Goal: Find specific page/section: Locate a particular part of the current website

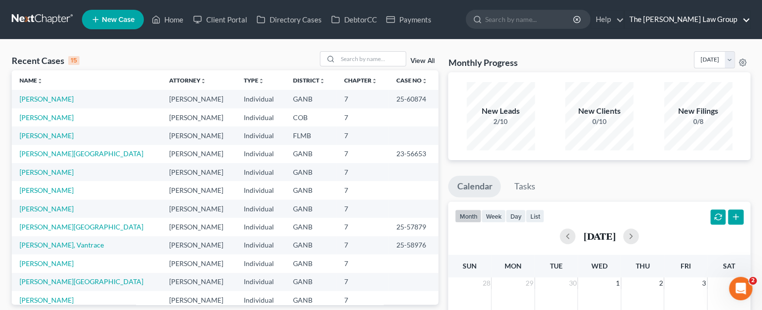
click at [743, 20] on link "The Moore Law Group" at bounding box center [687, 20] width 125 height 18
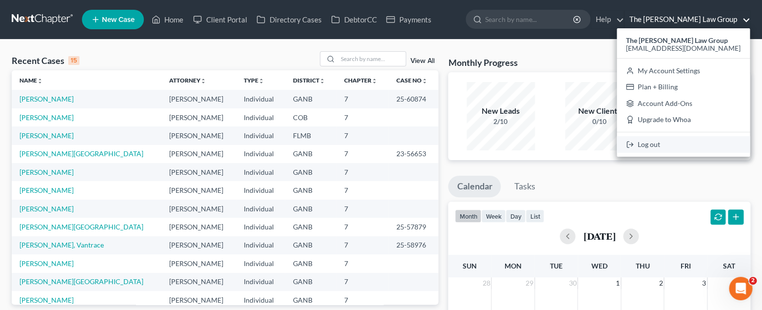
click at [698, 144] on link "Log out" at bounding box center [683, 144] width 133 height 17
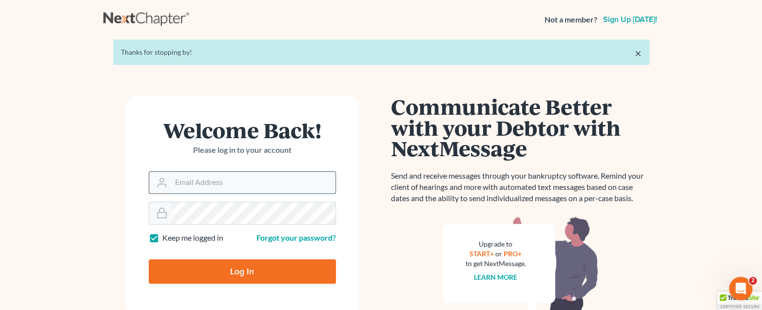
click at [260, 184] on input "Email Address" at bounding box center [253, 182] width 164 height 21
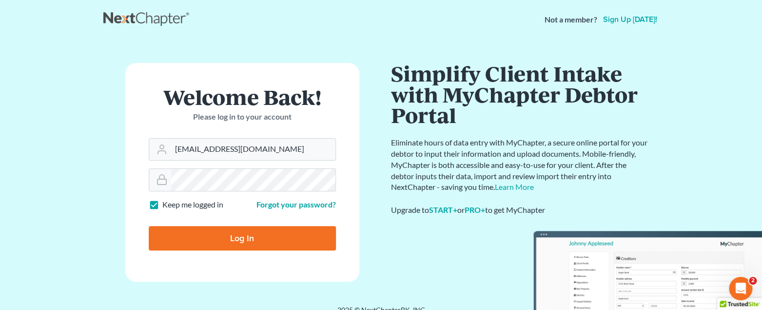
type input "jmoore@moorelawllc.com"
click at [247, 237] on input "Log In" at bounding box center [242, 238] width 187 height 24
type input "Thinking..."
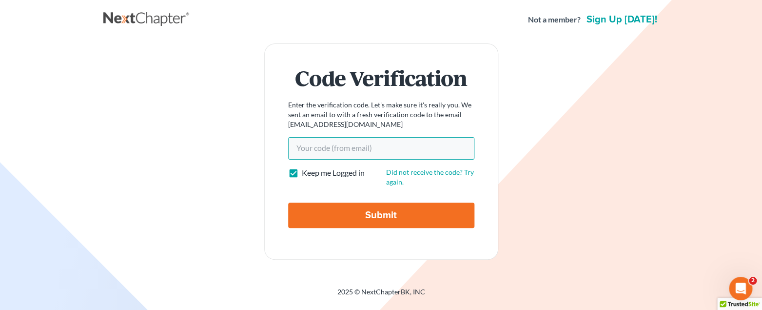
click at [366, 146] on input "Your code(from email)" at bounding box center [381, 148] width 186 height 22
paste input "204fe3"
type input "204fe3"
click at [373, 217] on input "Submit" at bounding box center [381, 214] width 186 height 25
type input "Thinking..."
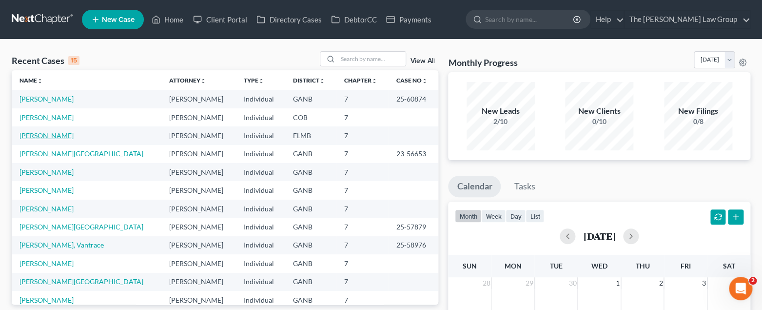
click at [54, 138] on link "Newton, Barbara" at bounding box center [47, 135] width 54 height 8
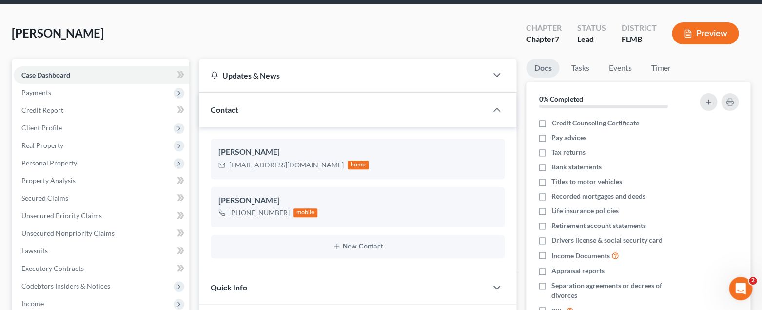
scroll to position [39, 0]
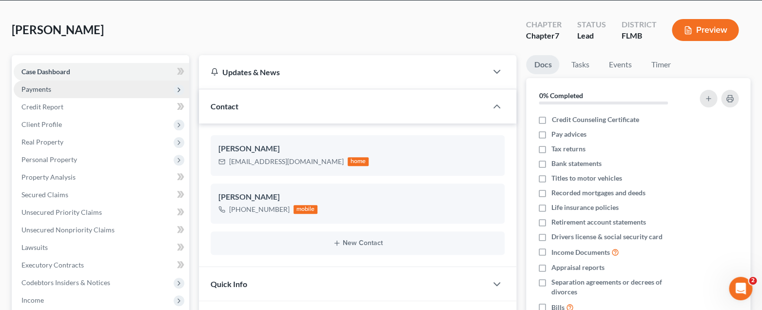
click at [62, 92] on span "Payments" at bounding box center [102, 89] width 176 height 18
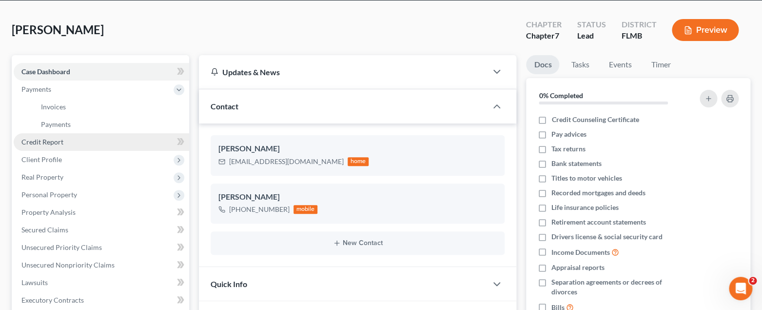
click at [54, 145] on span "Credit Report" at bounding box center [42, 142] width 42 height 8
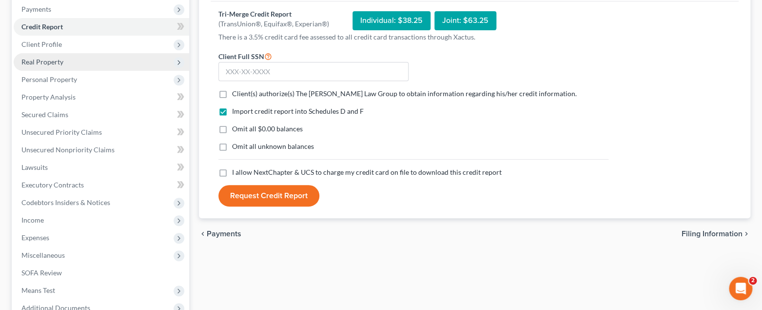
scroll to position [131, 0]
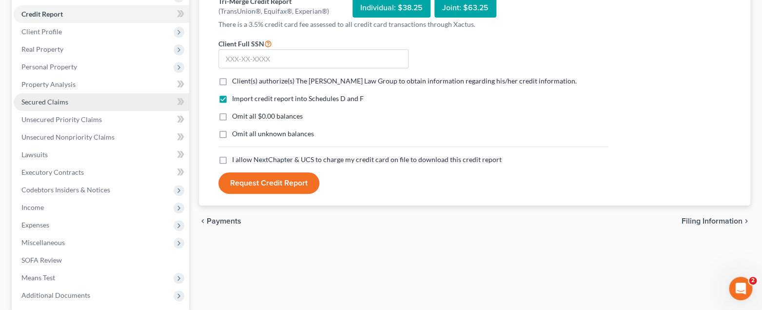
click at [51, 107] on link "Secured Claims" at bounding box center [102, 102] width 176 height 18
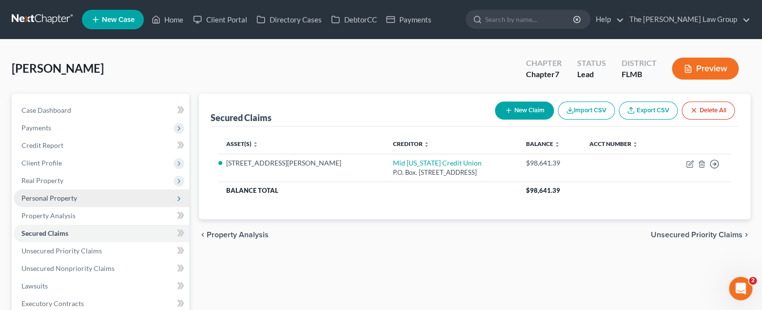
click at [52, 198] on span "Personal Property" at bounding box center [49, 198] width 56 height 8
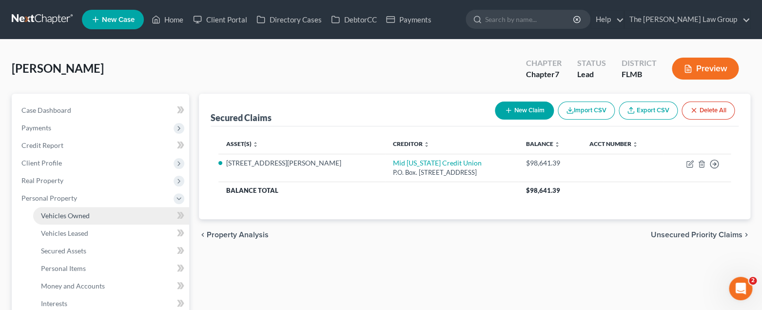
click at [57, 216] on span "Vehicles Owned" at bounding box center [65, 215] width 49 height 8
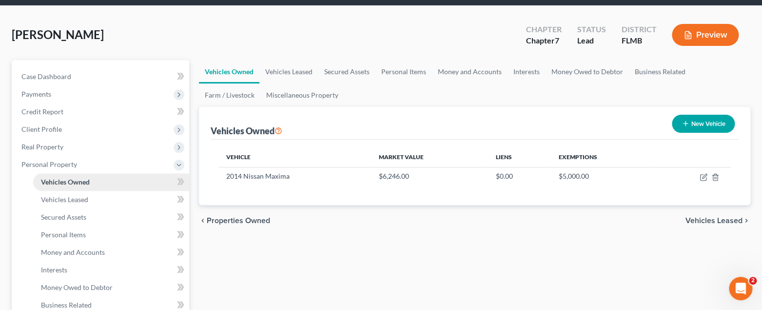
scroll to position [39, 0]
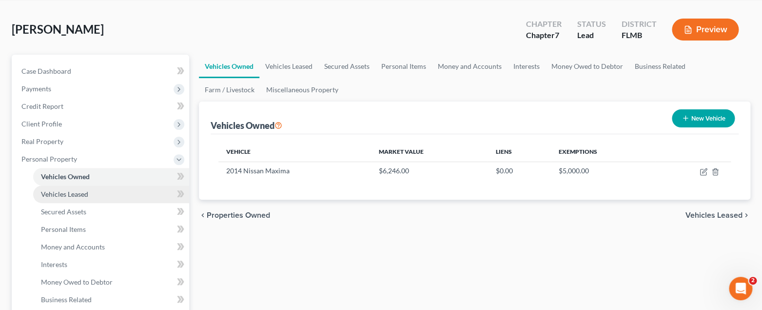
click at [60, 195] on span "Vehicles Leased" at bounding box center [64, 194] width 47 height 8
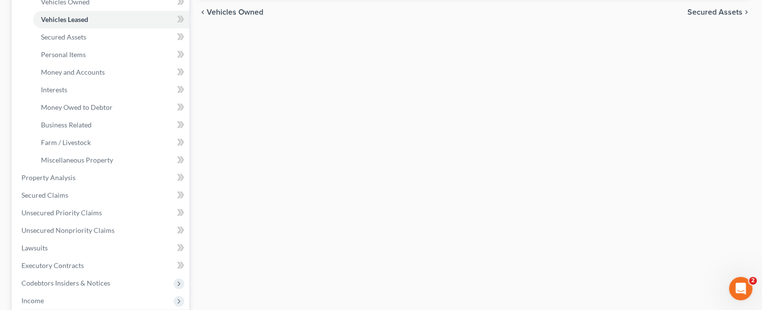
scroll to position [156, 0]
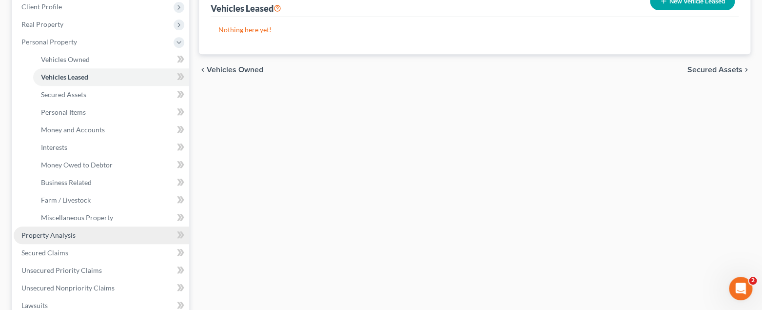
click at [62, 231] on span "Property Analysis" at bounding box center [48, 235] width 54 height 8
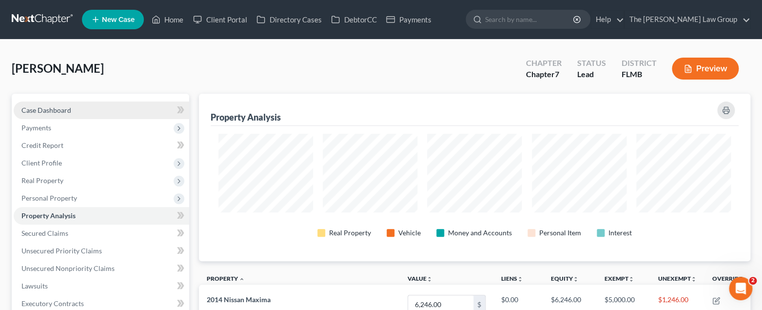
click at [58, 115] on link "Case Dashboard" at bounding box center [102, 110] width 176 height 18
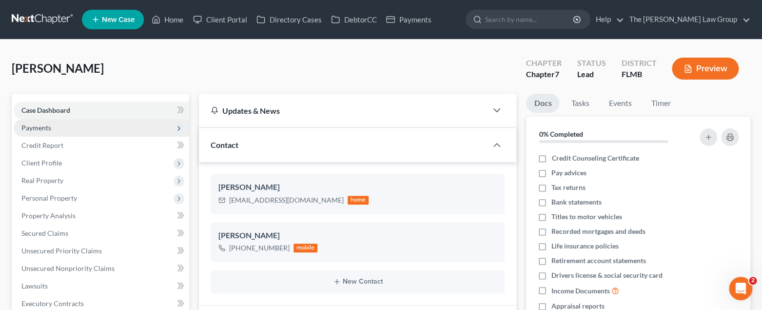
click at [57, 135] on span "Payments" at bounding box center [102, 128] width 176 height 18
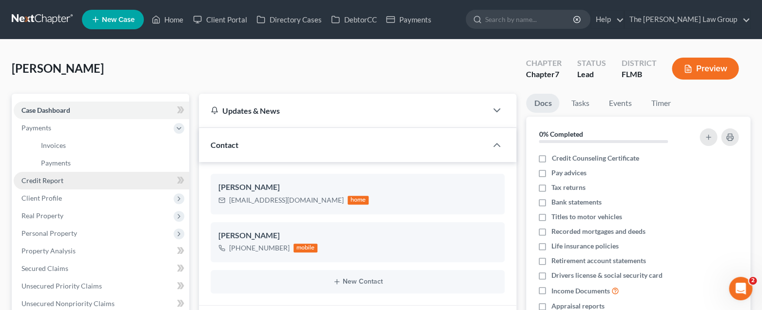
click at [59, 185] on link "Credit Report" at bounding box center [102, 181] width 176 height 18
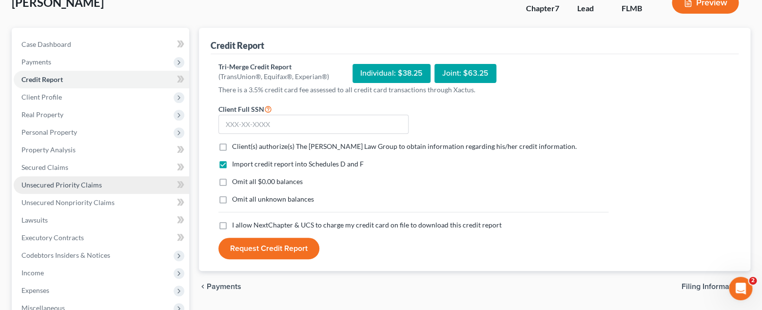
click at [89, 186] on span "Unsecured Priority Claims" at bounding box center [61, 184] width 80 height 8
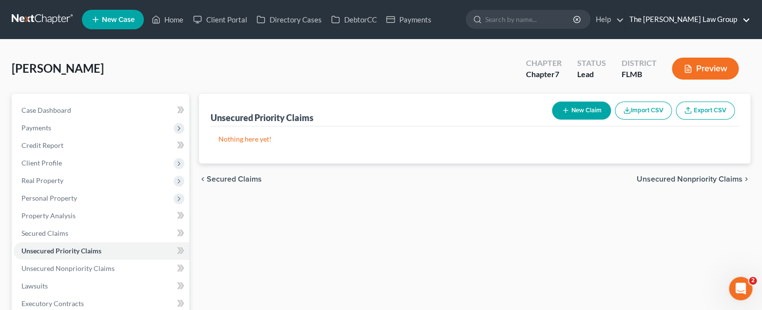
click at [738, 18] on link "The Moore Law Group" at bounding box center [687, 20] width 125 height 18
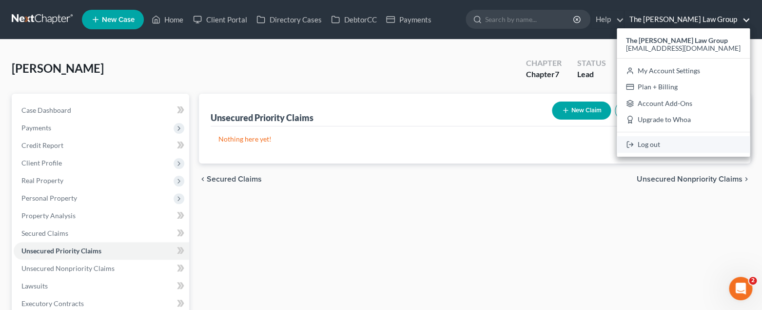
click at [690, 151] on link "Log out" at bounding box center [683, 144] width 133 height 17
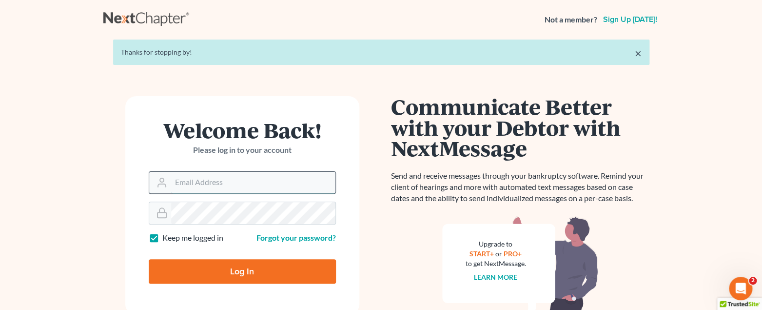
click at [299, 185] on input "Email Address" at bounding box center [253, 182] width 164 height 21
type input "[EMAIL_ADDRESS][DOMAIN_NAME]"
click at [277, 270] on input "Log In" at bounding box center [242, 271] width 187 height 24
type input "Thinking..."
